Goal: Transaction & Acquisition: Purchase product/service

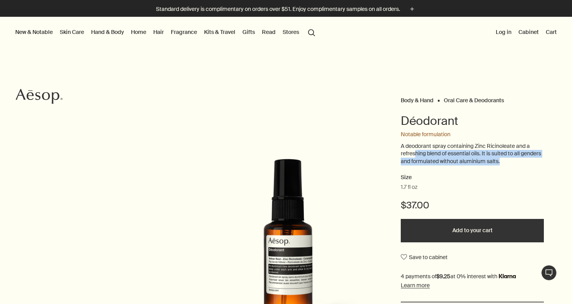
drag, startPoint x: 415, startPoint y: 151, endPoint x: 440, endPoint y: 166, distance: 29.1
click at [440, 166] on div "A deodorant spray containing Zinc Ricinoleate and a refreshing blend of essenti…" at bounding box center [471, 158] width 143 height 31
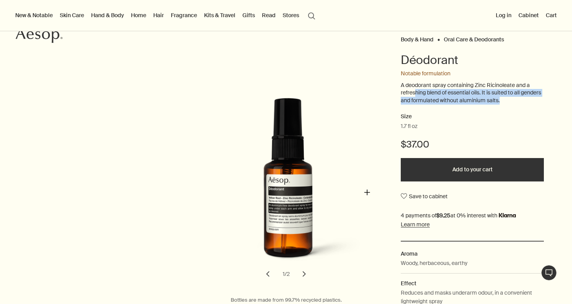
scroll to position [62, 0]
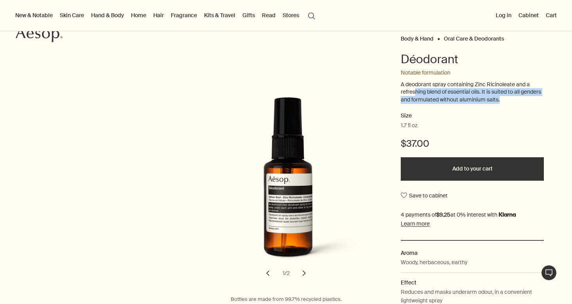
click at [305, 273] on button "chevron" at bounding box center [303, 273] width 17 height 17
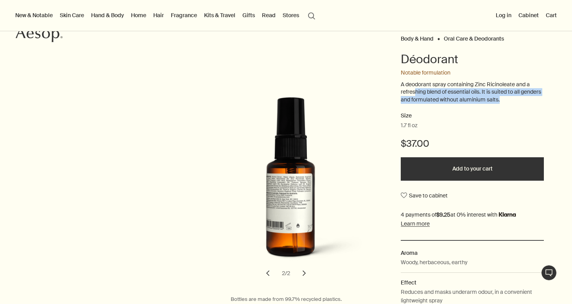
click at [305, 273] on button "chevron" at bounding box center [303, 273] width 17 height 17
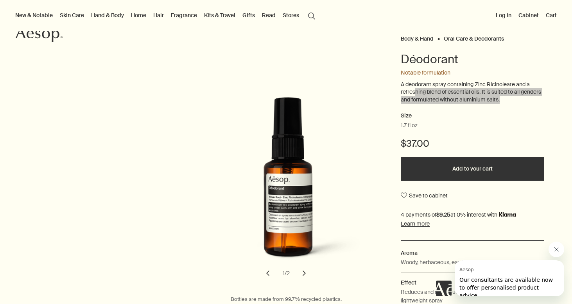
scroll to position [0, 0]
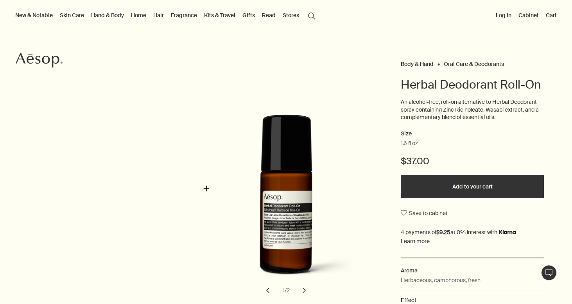
scroll to position [37, 0]
click at [304, 288] on button "chevron" at bounding box center [303, 290] width 17 height 17
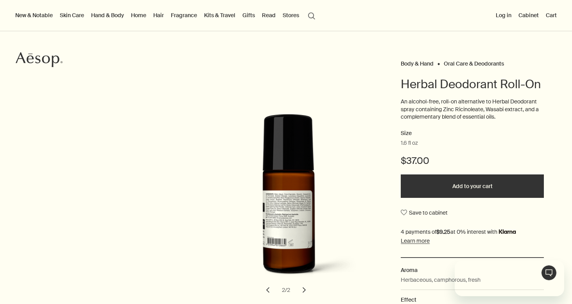
scroll to position [0, 0]
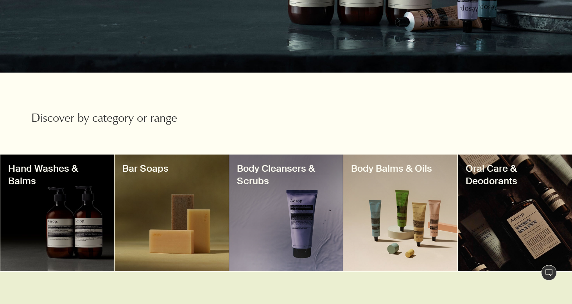
scroll to position [167, 0]
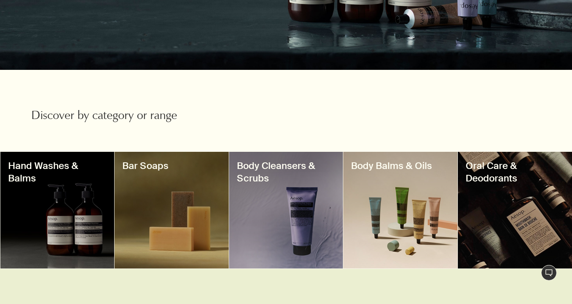
click at [490, 200] on div at bounding box center [515, 210] width 114 height 117
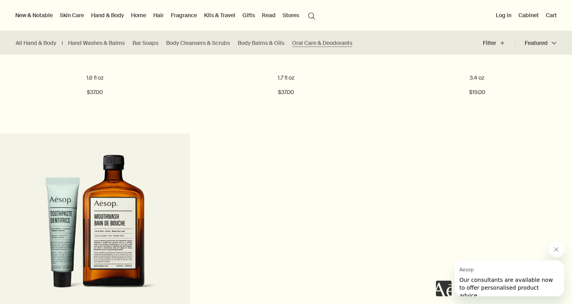
scroll to position [627, 0]
